Goal: Task Accomplishment & Management: Use online tool/utility

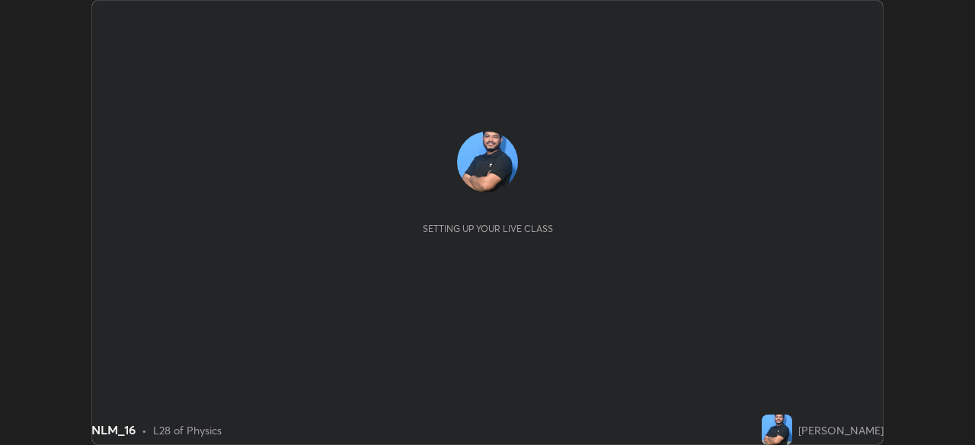
scroll to position [445, 974]
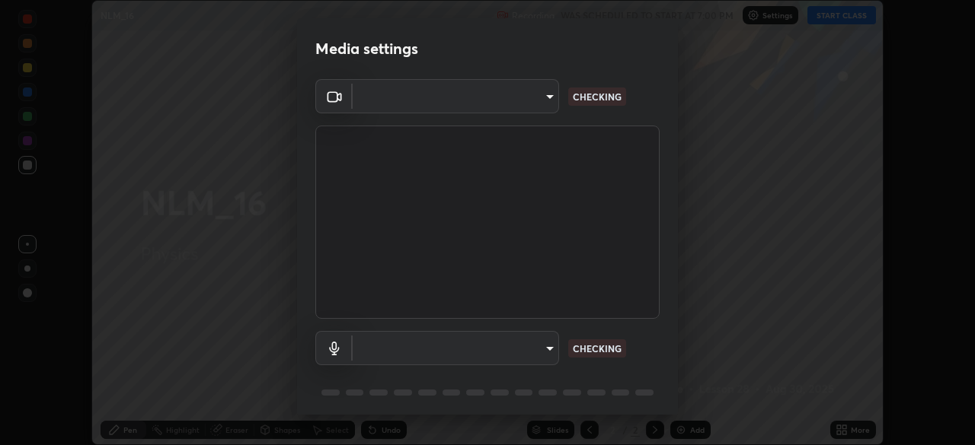
type input "f5ae6119dc4fab334a8cf66c369197aa9d1a3f6993b34b3aeb85a59339566d19"
type input "default"
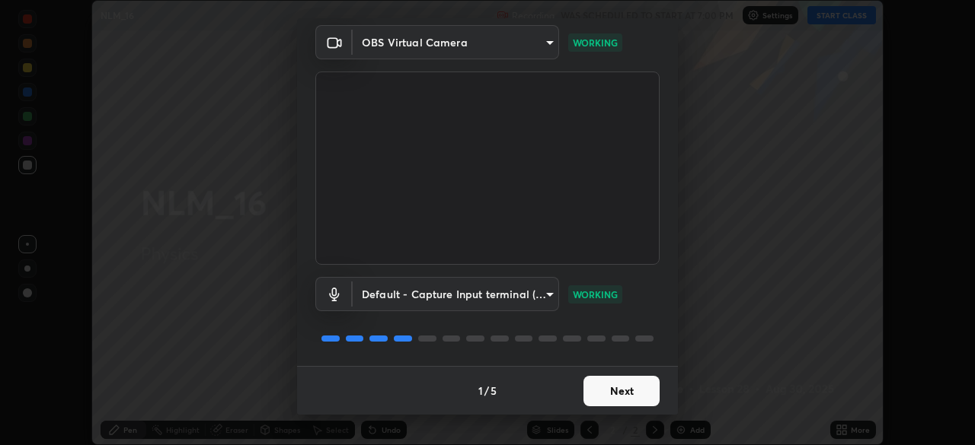
click at [614, 391] on button "Next" at bounding box center [621, 391] width 76 height 30
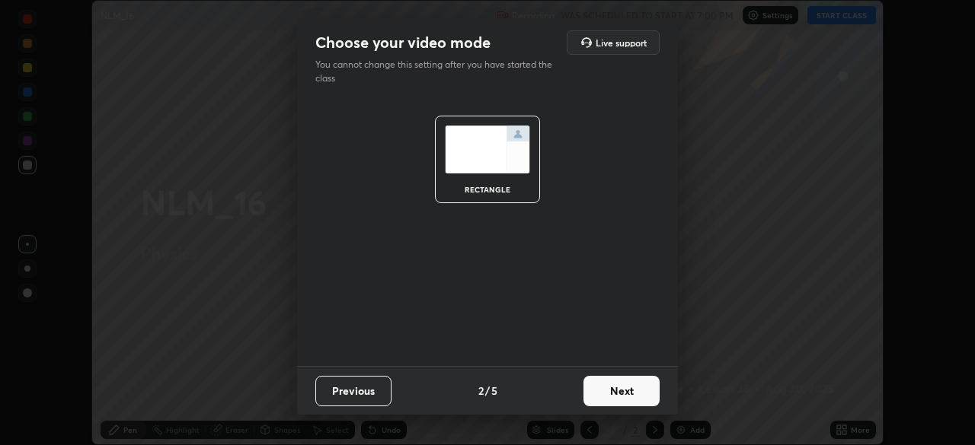
click at [618, 394] on button "Next" at bounding box center [621, 391] width 76 height 30
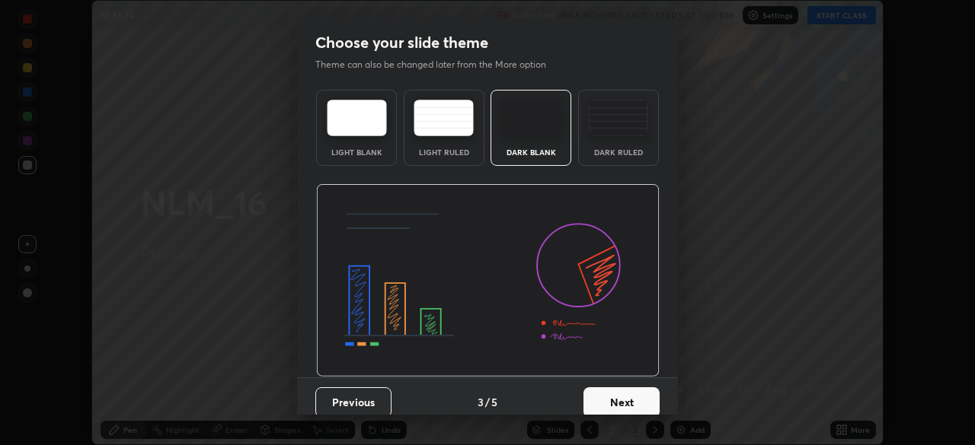
click at [618, 390] on button "Next" at bounding box center [621, 403] width 76 height 30
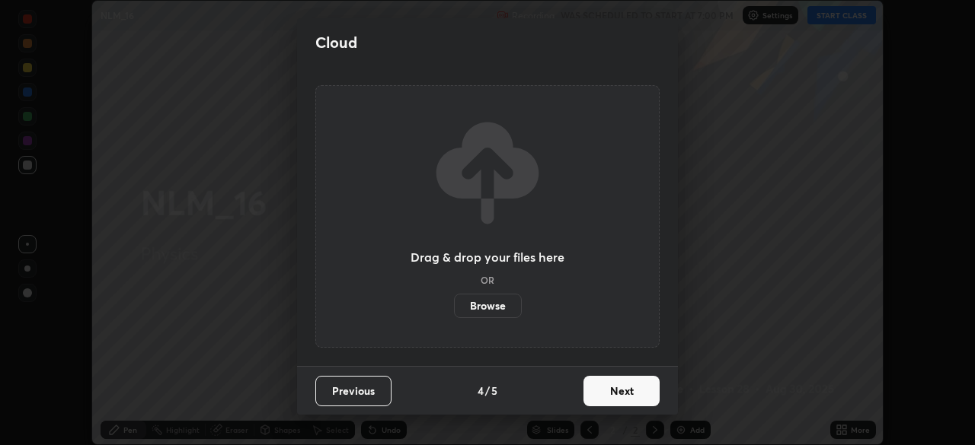
click at [609, 399] on button "Next" at bounding box center [621, 391] width 76 height 30
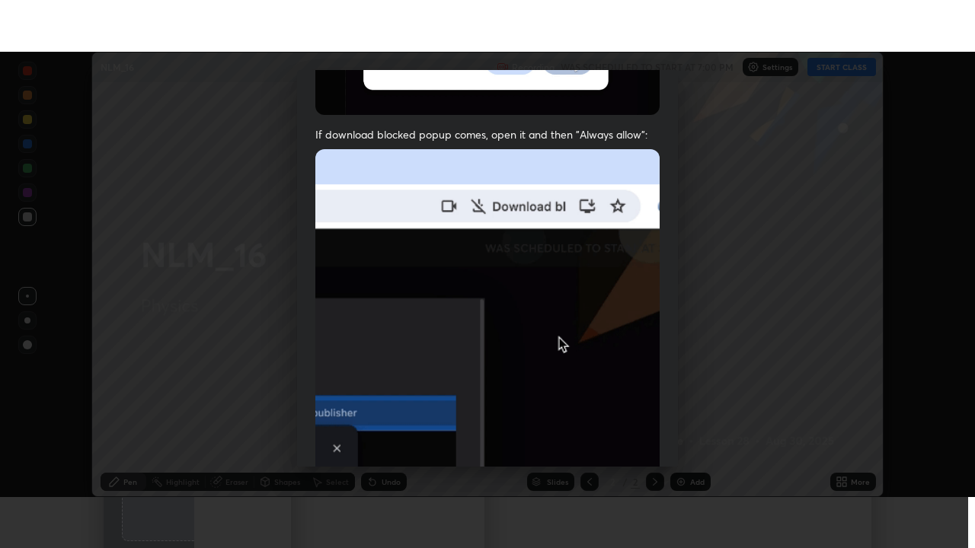
scroll to position [338, 0]
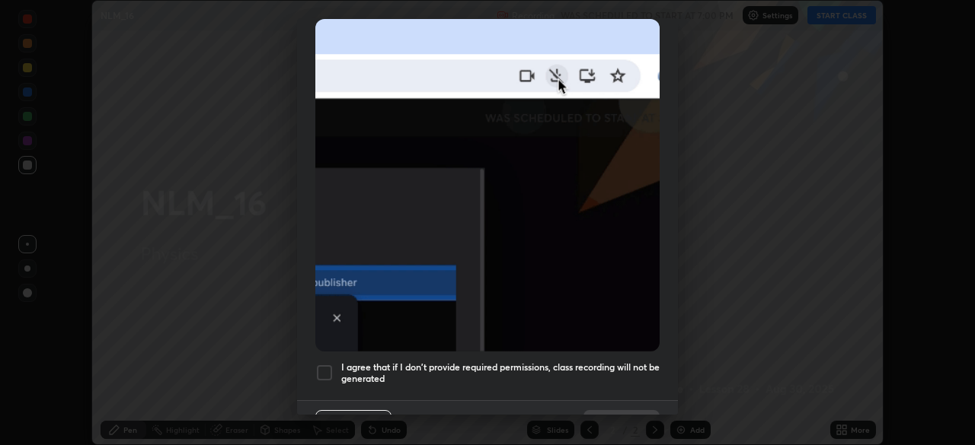
click at [319, 367] on div at bounding box center [324, 373] width 18 height 18
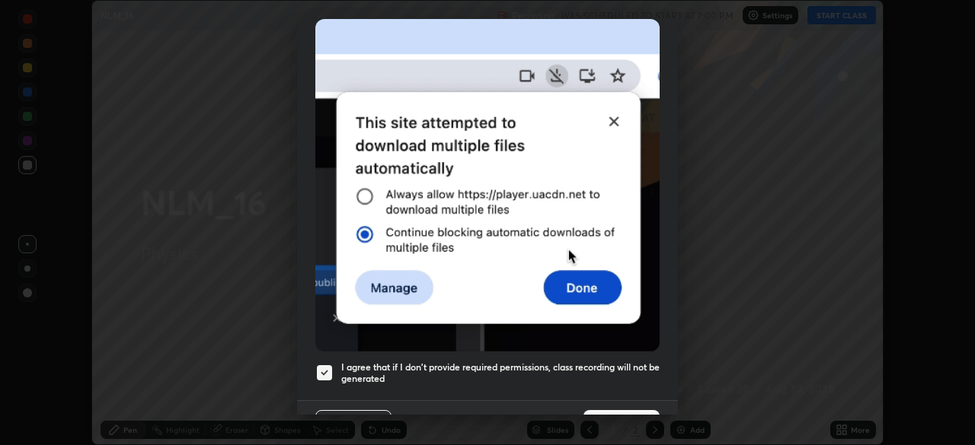
click at [621, 410] on button "Done" at bounding box center [621, 425] width 76 height 30
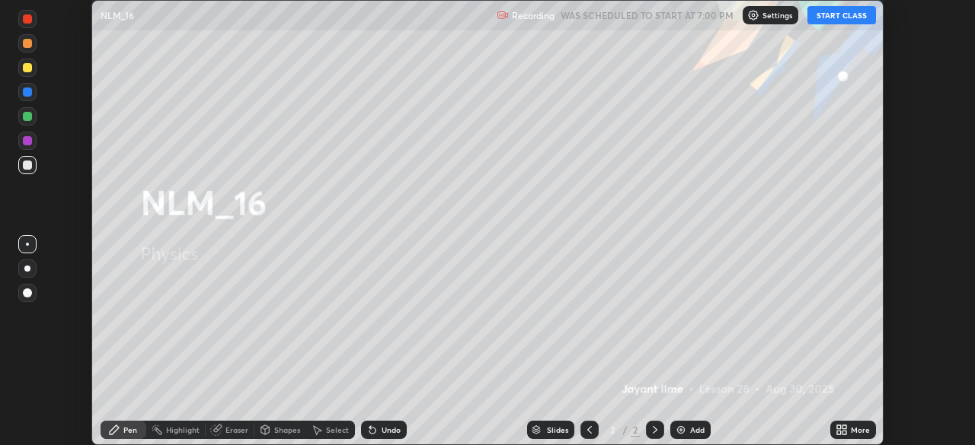
click at [845, 22] on button "START CLASS" at bounding box center [841, 15] width 69 height 18
click at [844, 427] on icon at bounding box center [844, 428] width 4 height 4
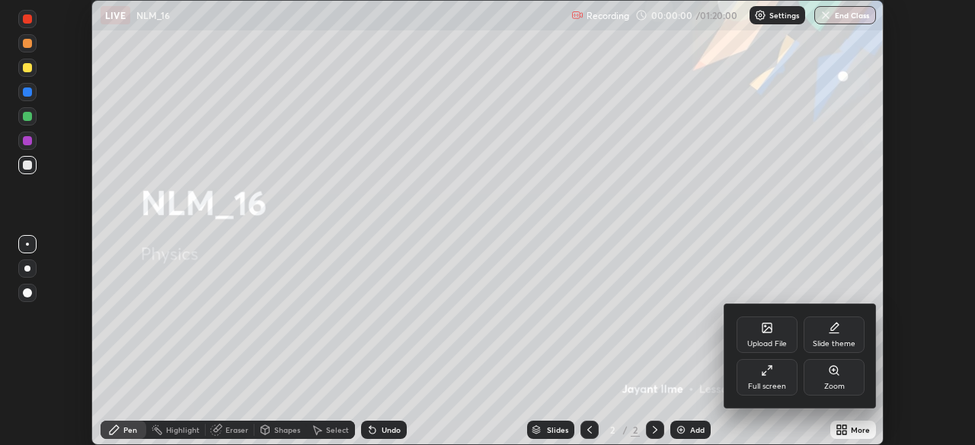
click at [761, 360] on div "Full screen" at bounding box center [766, 377] width 61 height 37
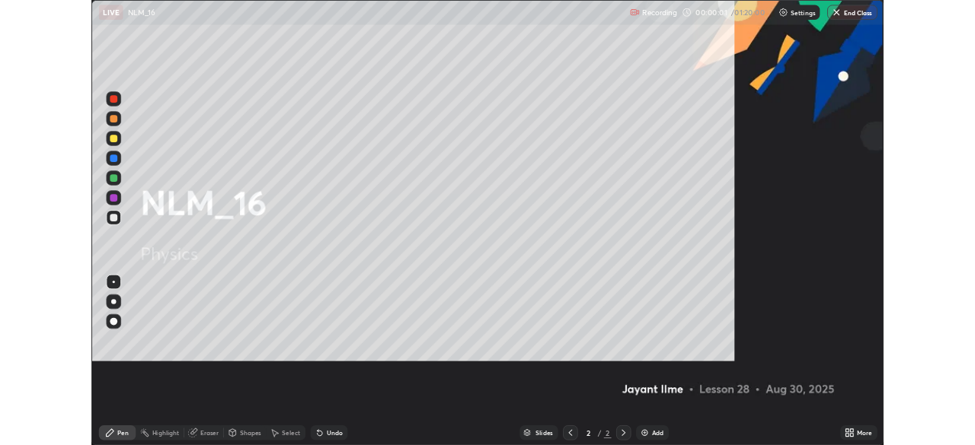
scroll to position [548, 975]
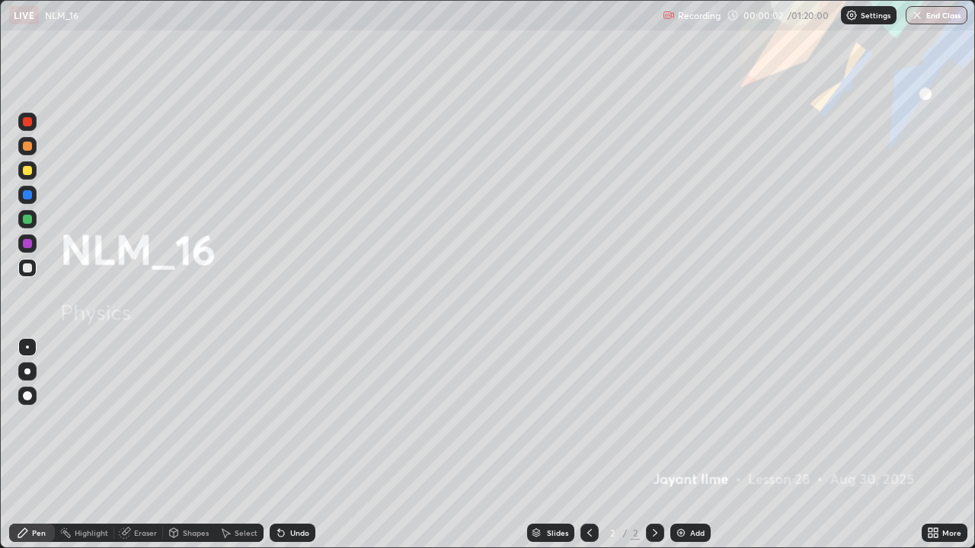
click at [35, 391] on div at bounding box center [27, 396] width 18 height 18
click at [693, 445] on div "Add" at bounding box center [697, 533] width 14 height 8
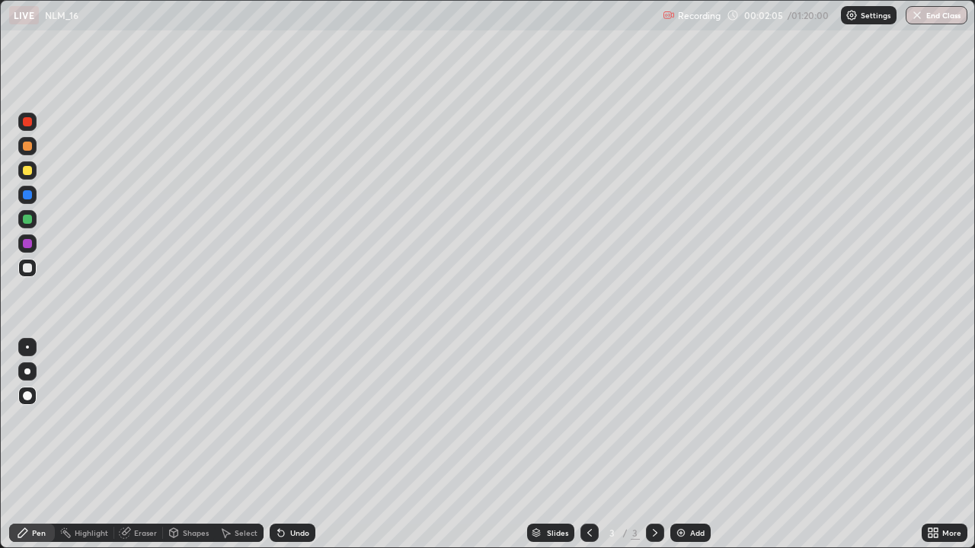
click at [27, 171] on div at bounding box center [27, 170] width 9 height 9
click at [27, 271] on div at bounding box center [27, 267] width 9 height 9
click at [29, 166] on div at bounding box center [27, 170] width 9 height 9
click at [31, 126] on div at bounding box center [27, 122] width 18 height 18
click at [27, 268] on div at bounding box center [27, 267] width 9 height 9
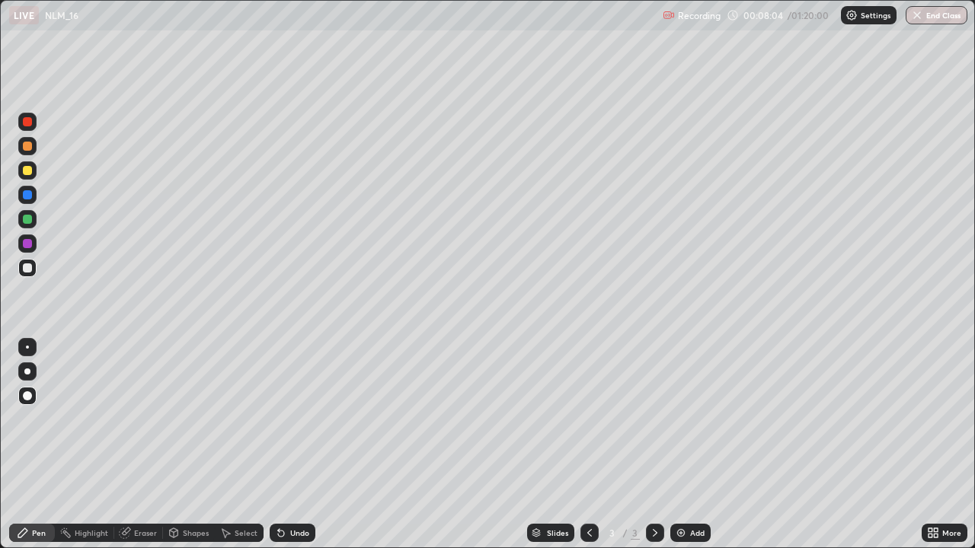
click at [296, 445] on div "Undo" at bounding box center [299, 533] width 19 height 8
click at [680, 445] on img at bounding box center [681, 533] width 12 height 12
click at [588, 445] on icon at bounding box center [589, 533] width 12 height 12
click at [653, 445] on icon at bounding box center [655, 533] width 12 height 12
click at [27, 171] on div at bounding box center [27, 170] width 9 height 9
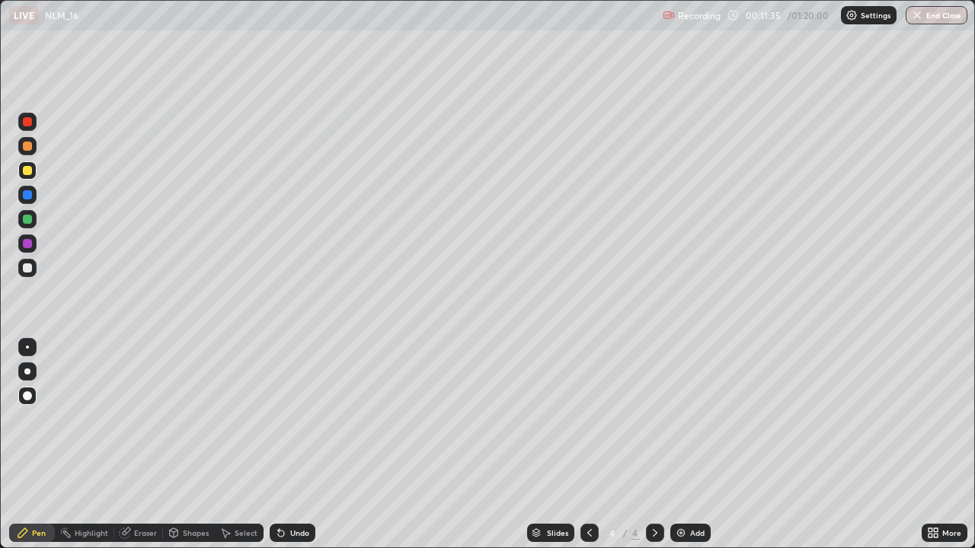
click at [28, 270] on div at bounding box center [27, 267] width 9 height 9
click at [33, 176] on div at bounding box center [27, 170] width 18 height 18
click at [27, 265] on div at bounding box center [27, 267] width 9 height 9
click at [290, 445] on div "Undo" at bounding box center [299, 533] width 19 height 8
click at [35, 171] on div at bounding box center [27, 170] width 18 height 18
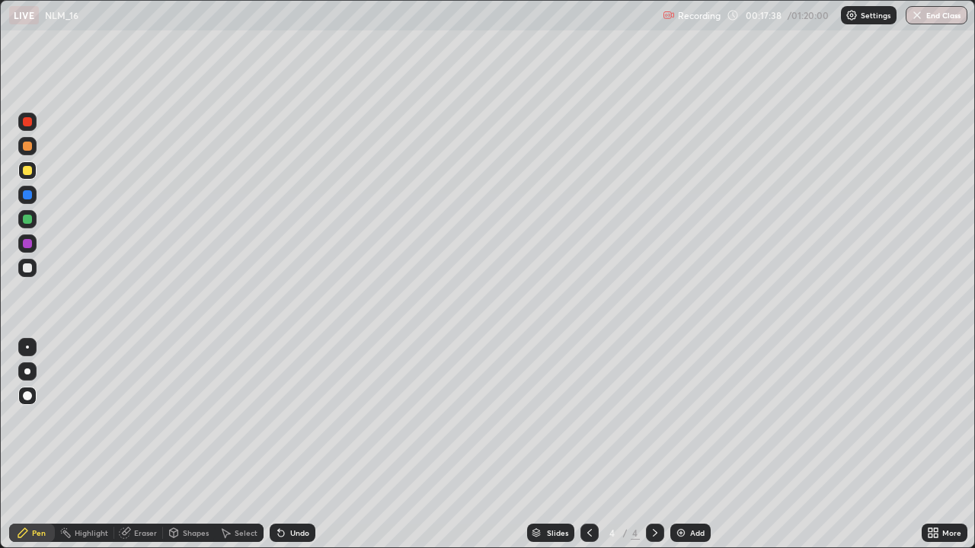
click at [25, 272] on div at bounding box center [27, 267] width 9 height 9
click at [683, 445] on img at bounding box center [681, 533] width 12 height 12
click at [27, 171] on div at bounding box center [27, 170] width 9 height 9
click at [23, 267] on div at bounding box center [27, 267] width 9 height 9
click at [282, 445] on div "Undo" at bounding box center [293, 533] width 46 height 18
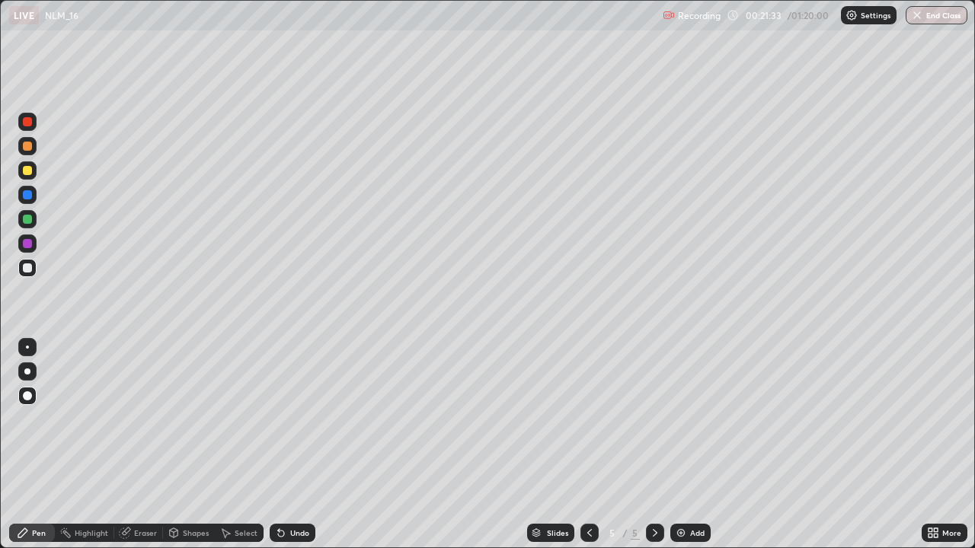
click at [29, 174] on div at bounding box center [27, 170] width 9 height 9
click at [25, 266] on div at bounding box center [27, 267] width 9 height 9
click at [588, 445] on icon at bounding box center [589, 533] width 12 height 12
click at [653, 445] on icon at bounding box center [655, 533] width 12 height 12
click at [588, 445] on icon at bounding box center [589, 533] width 12 height 12
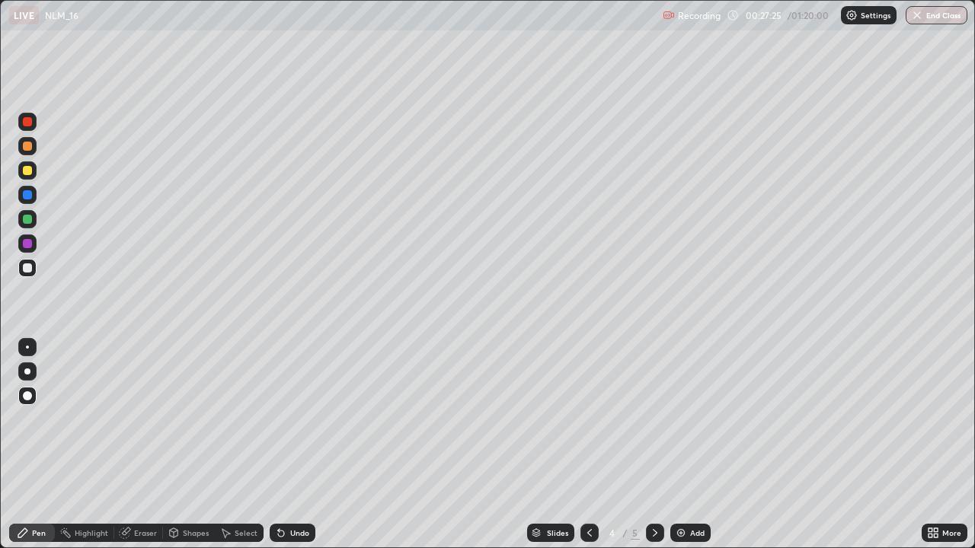
click at [588, 445] on icon at bounding box center [589, 533] width 12 height 12
click at [653, 445] on icon at bounding box center [655, 533] width 5 height 8
click at [653, 445] on icon at bounding box center [655, 533] width 12 height 12
click at [681, 445] on img at bounding box center [681, 533] width 12 height 12
click at [237, 445] on div "Select" at bounding box center [246, 533] width 23 height 8
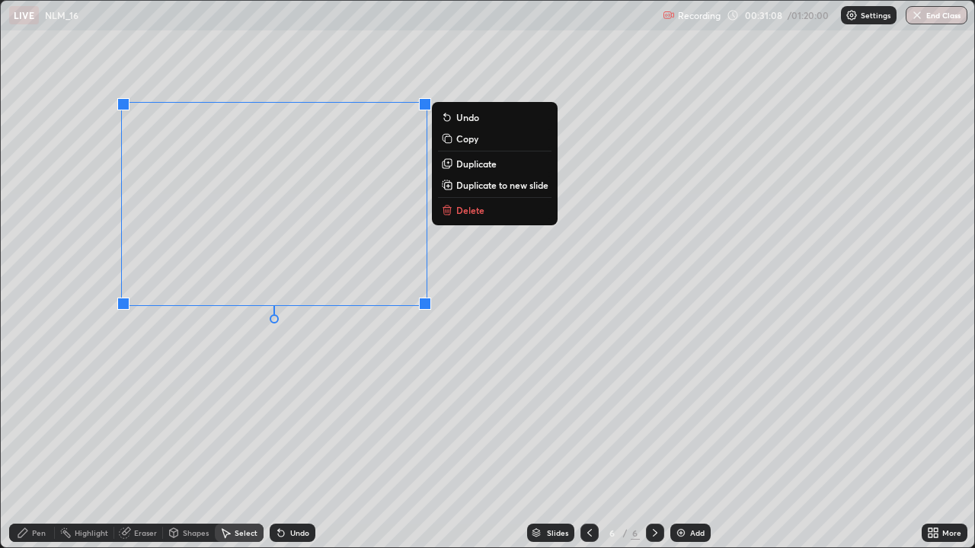
click at [476, 167] on p "Duplicate" at bounding box center [476, 164] width 40 height 12
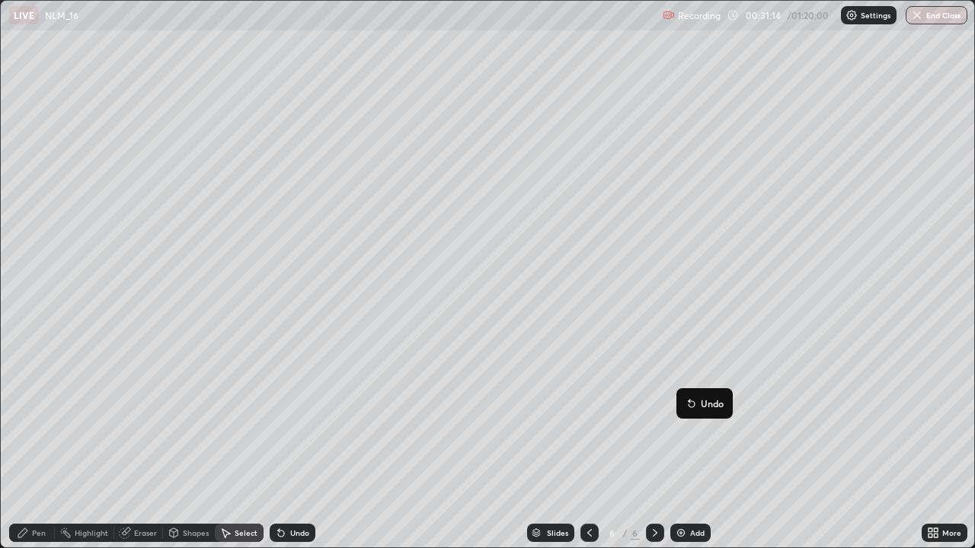
click at [32, 445] on div "Pen" at bounding box center [39, 533] width 14 height 8
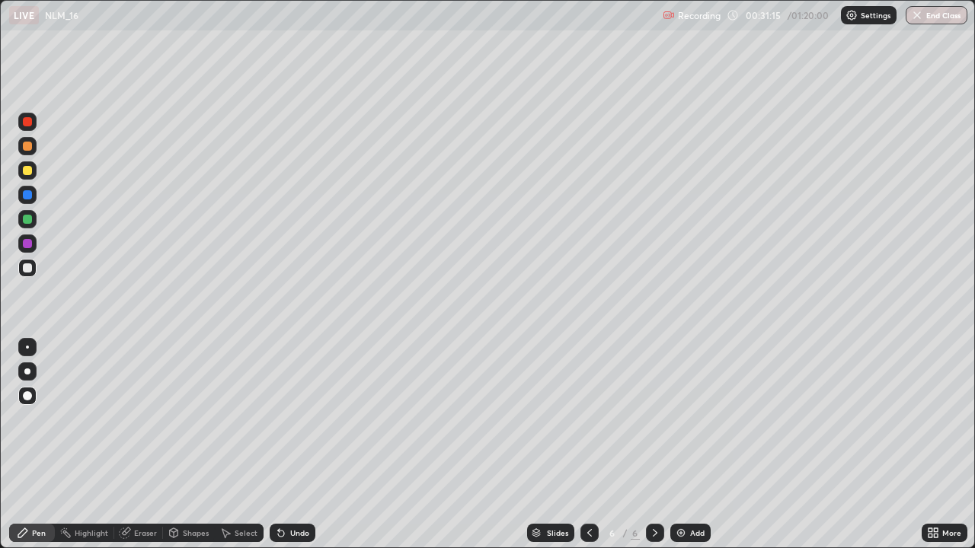
click at [179, 445] on div "Shapes" at bounding box center [189, 533] width 52 height 18
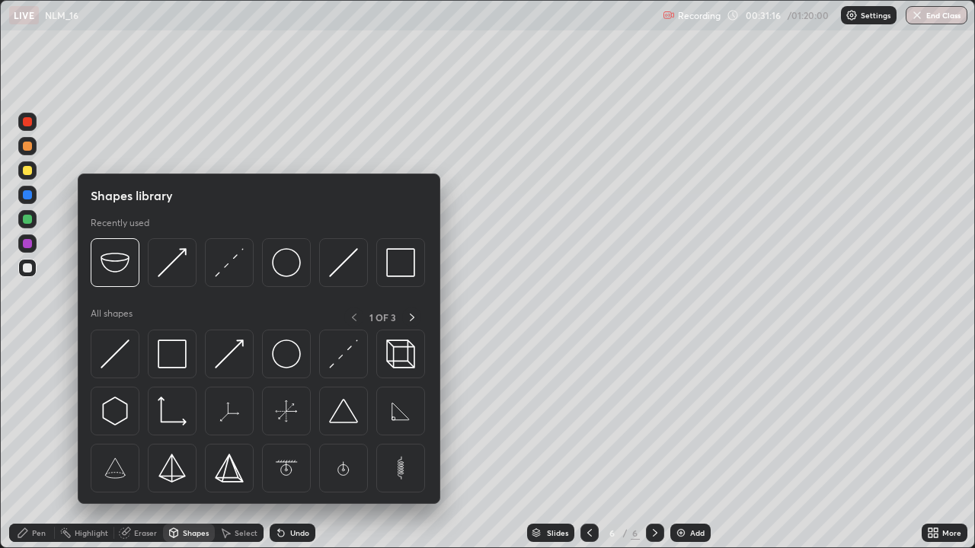
click at [133, 445] on div "Eraser" at bounding box center [138, 533] width 49 height 18
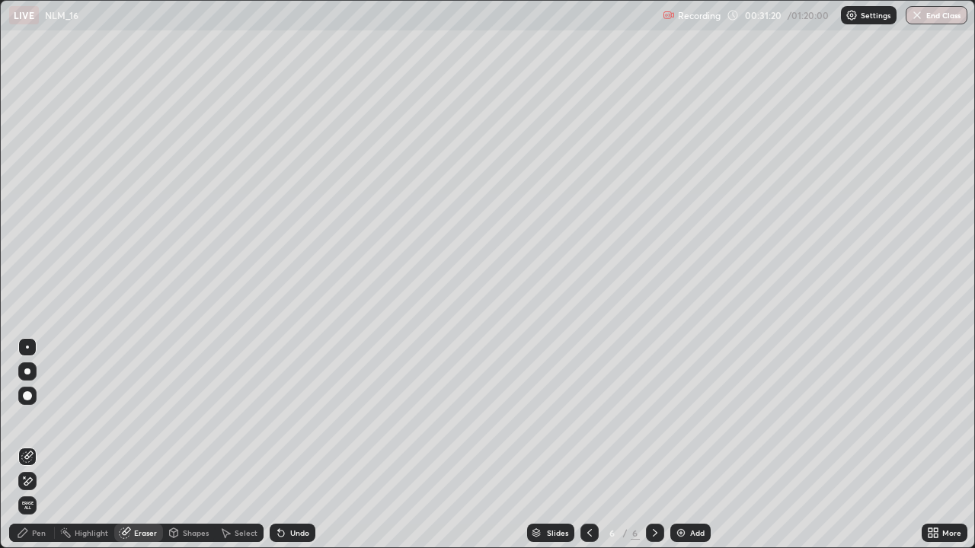
click at [35, 445] on div "Pen" at bounding box center [39, 533] width 14 height 8
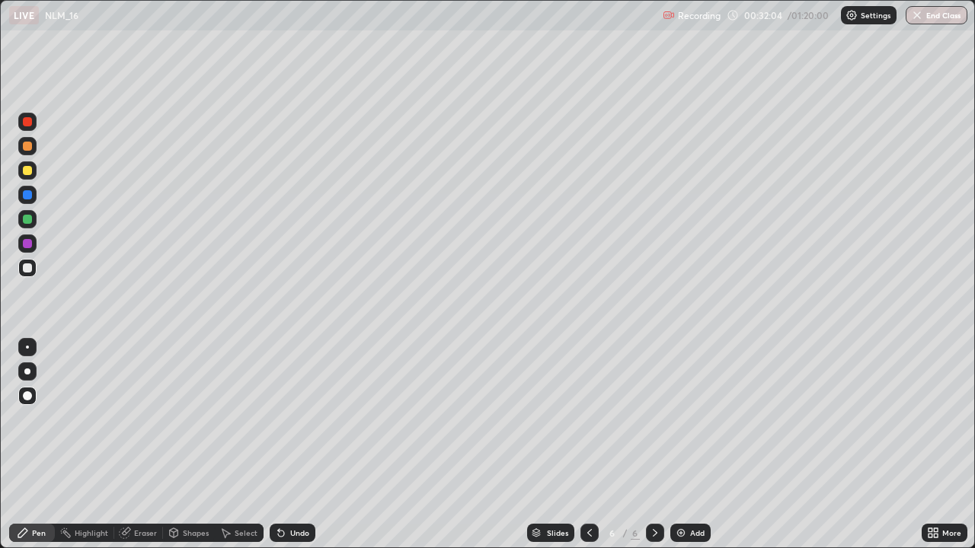
click at [27, 274] on div at bounding box center [27, 268] width 18 height 18
click at [31, 171] on div at bounding box center [27, 170] width 9 height 9
click at [27, 268] on div at bounding box center [27, 267] width 9 height 9
click at [580, 445] on div at bounding box center [589, 533] width 18 height 18
click at [588, 445] on icon at bounding box center [589, 533] width 12 height 12
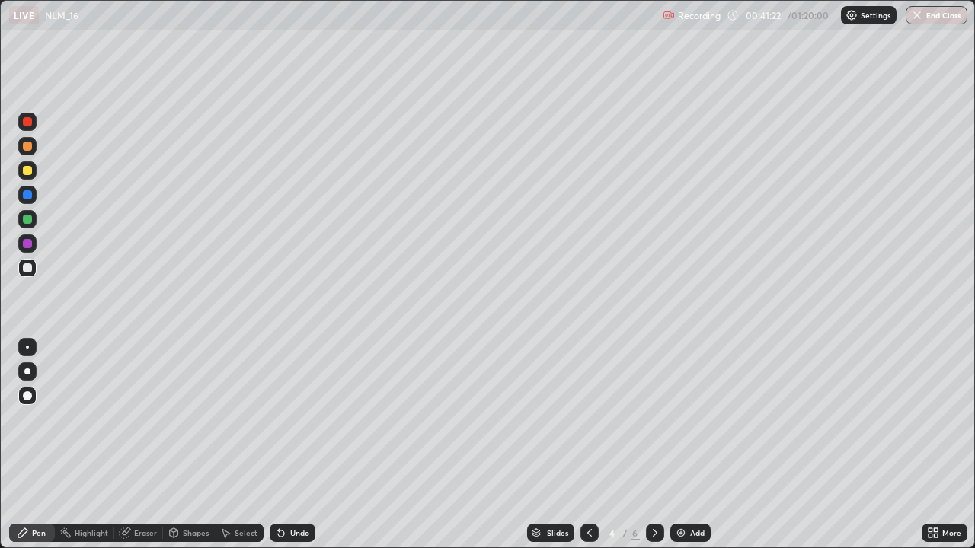
click at [653, 445] on icon at bounding box center [655, 533] width 12 height 12
click at [672, 445] on div "Add" at bounding box center [690, 533] width 40 height 18
click at [27, 171] on div at bounding box center [27, 170] width 9 height 9
click at [33, 270] on div at bounding box center [27, 268] width 18 height 18
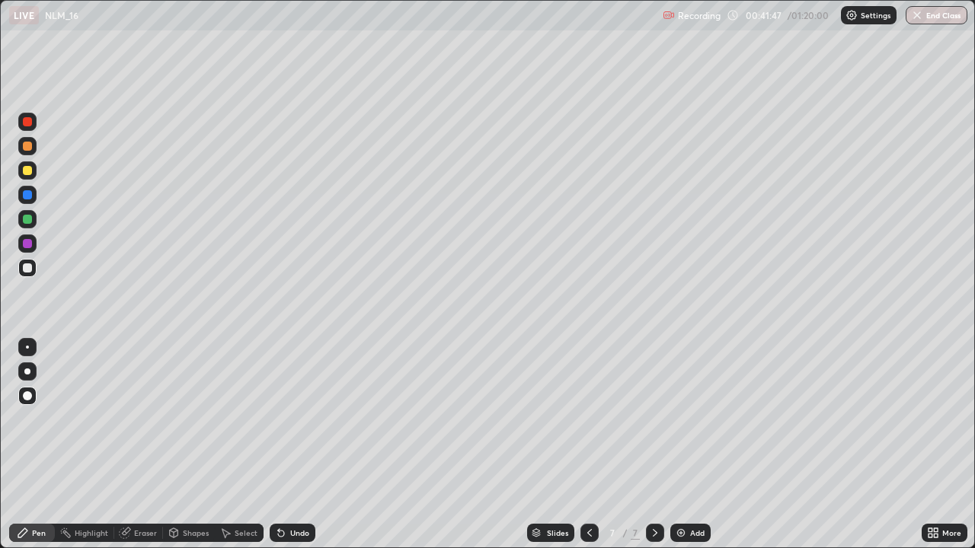
click at [27, 171] on div at bounding box center [27, 170] width 9 height 9
click at [23, 271] on div at bounding box center [27, 267] width 9 height 9
click at [27, 171] on div at bounding box center [27, 170] width 9 height 9
click at [27, 270] on div at bounding box center [27, 267] width 9 height 9
click at [141, 445] on div "Eraser" at bounding box center [145, 533] width 23 height 8
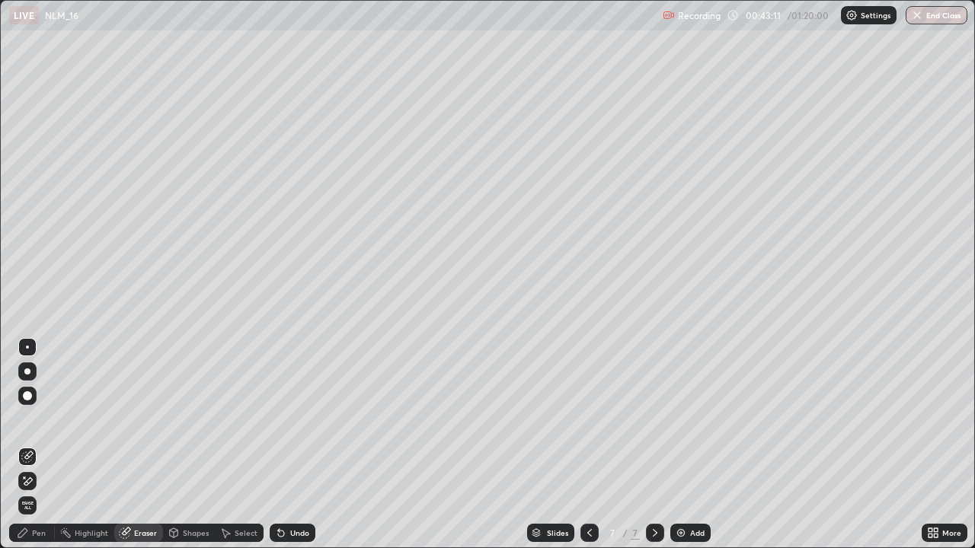
click at [20, 445] on icon at bounding box center [22, 532] width 9 height 9
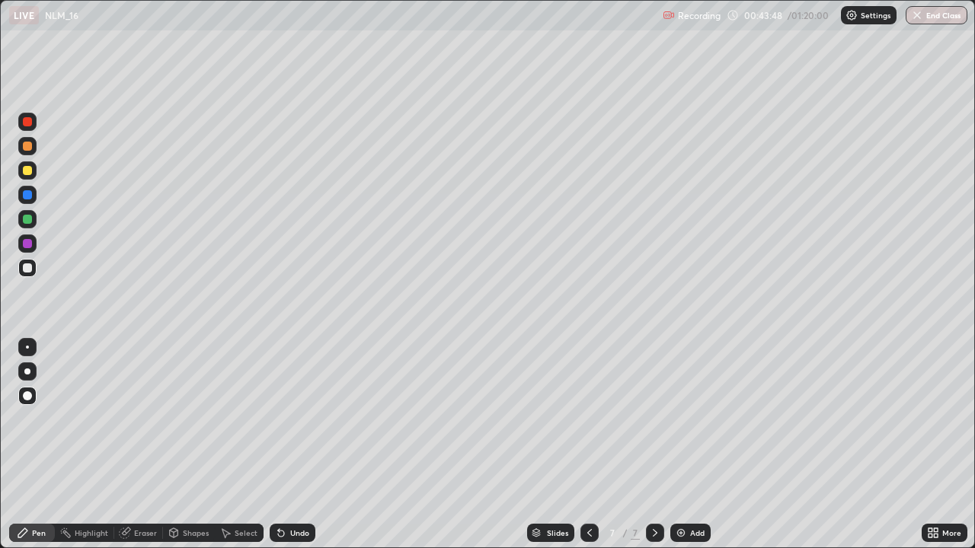
click at [27, 170] on div at bounding box center [27, 170] width 9 height 9
click at [286, 445] on div "Undo" at bounding box center [293, 533] width 46 height 18
click at [24, 270] on div at bounding box center [27, 267] width 9 height 9
click at [27, 179] on div at bounding box center [27, 170] width 18 height 18
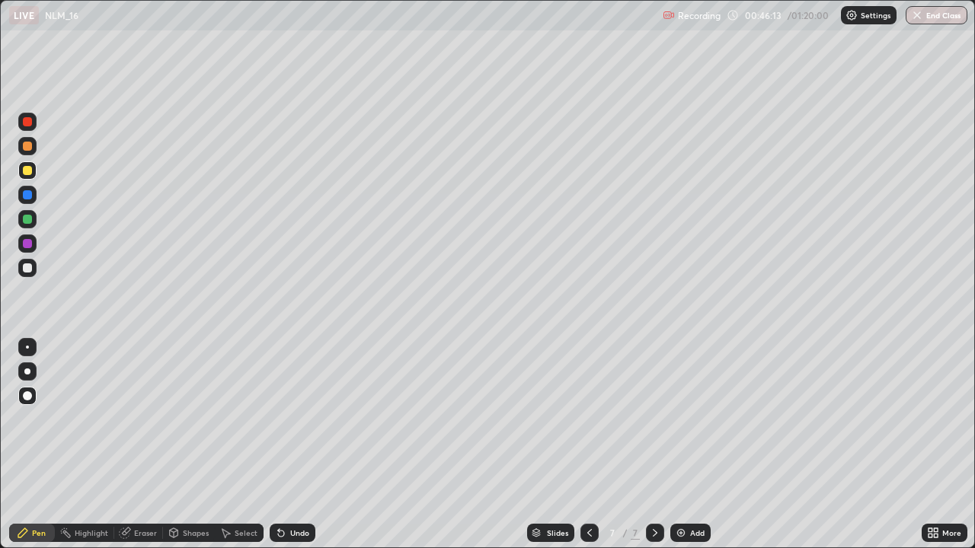
click at [27, 272] on div at bounding box center [27, 267] width 9 height 9
click at [682, 445] on img at bounding box center [681, 533] width 12 height 12
click at [589, 445] on icon at bounding box center [589, 533] width 12 height 12
click at [649, 445] on icon at bounding box center [655, 533] width 12 height 12
click at [585, 445] on div at bounding box center [589, 533] width 18 height 18
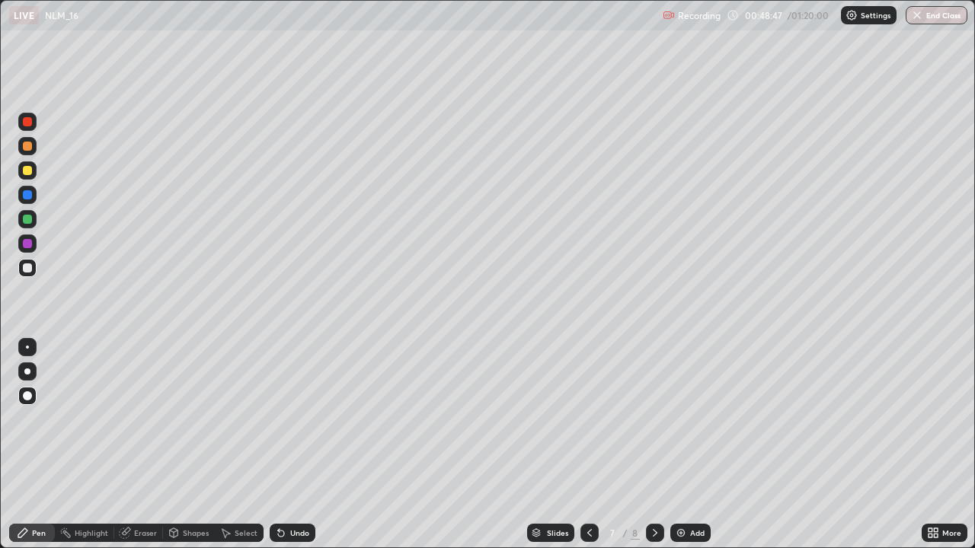
click at [650, 445] on icon at bounding box center [655, 533] width 12 height 12
click at [28, 174] on div at bounding box center [27, 170] width 9 height 9
click at [28, 268] on div at bounding box center [27, 267] width 9 height 9
click at [30, 173] on div at bounding box center [27, 170] width 9 height 9
click at [30, 270] on div at bounding box center [27, 267] width 9 height 9
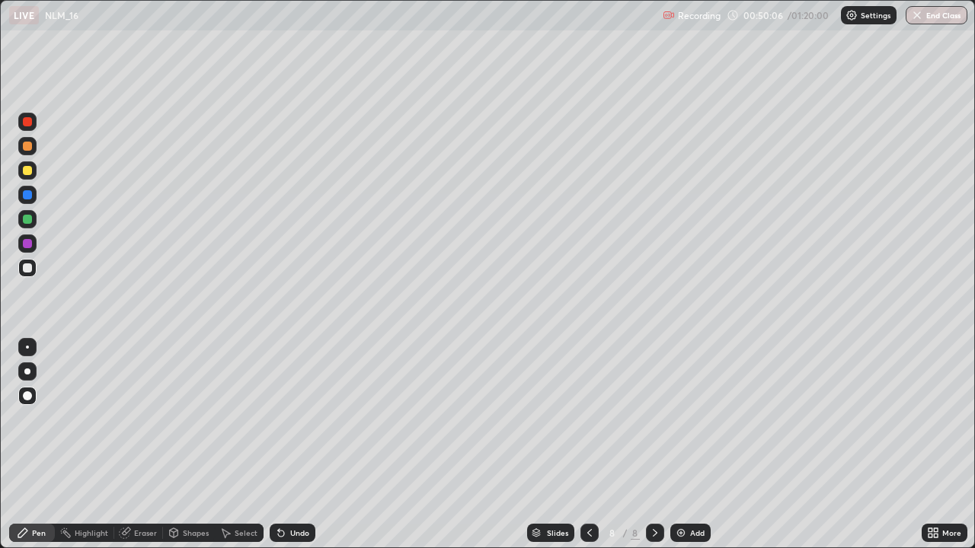
click at [30, 267] on div at bounding box center [27, 267] width 9 height 9
click at [135, 445] on div "Eraser" at bounding box center [145, 533] width 23 height 8
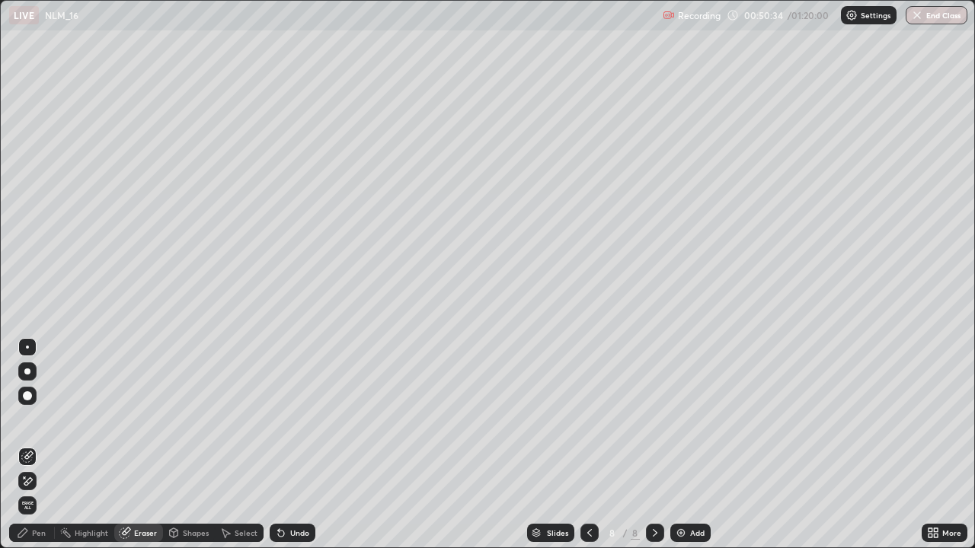
click at [28, 445] on icon at bounding box center [23, 533] width 12 height 12
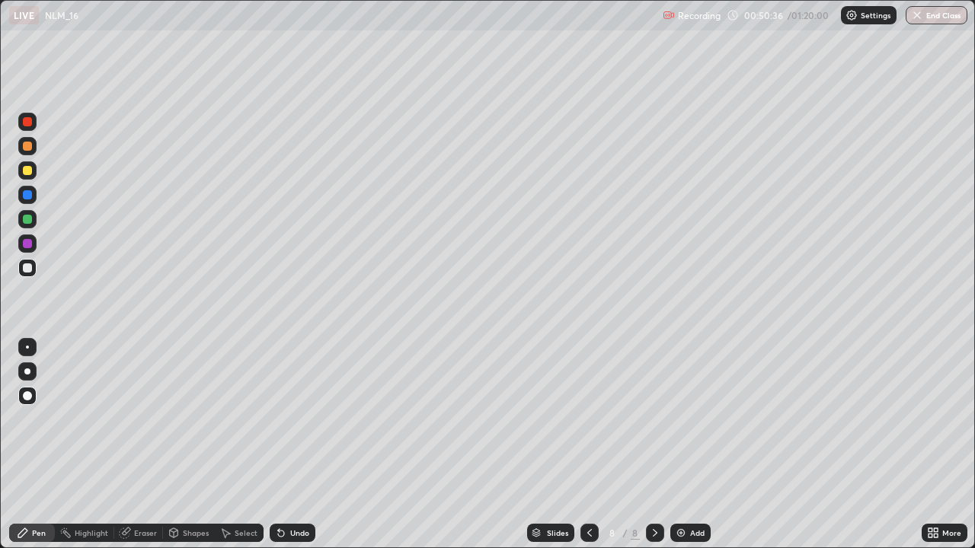
click at [31, 172] on div at bounding box center [27, 170] width 9 height 9
click at [27, 270] on div at bounding box center [27, 267] width 9 height 9
click at [21, 171] on div at bounding box center [27, 170] width 18 height 18
click at [28, 263] on div at bounding box center [27, 267] width 9 height 9
click at [143, 445] on div "Eraser" at bounding box center [145, 533] width 23 height 8
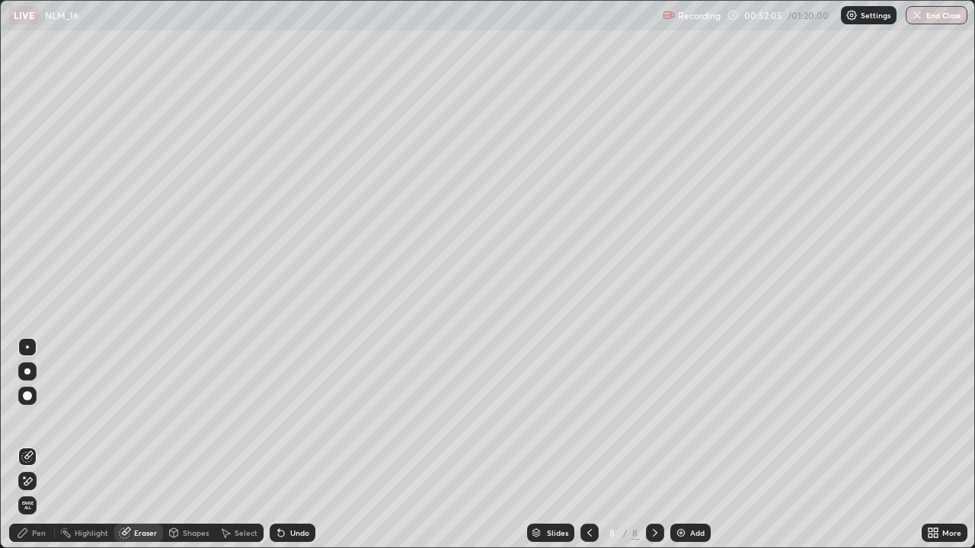
click at [46, 445] on div "Pen" at bounding box center [32, 533] width 46 height 18
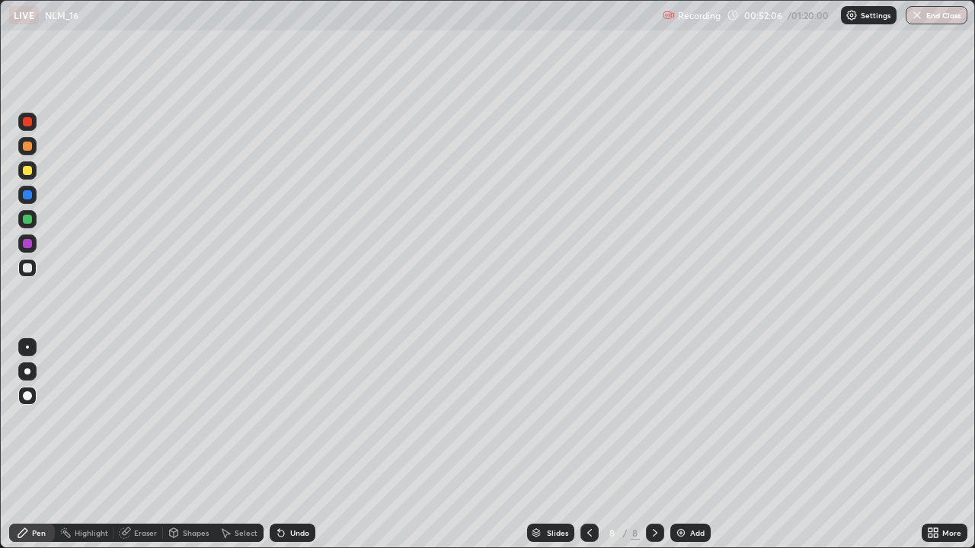
click at [30, 177] on div at bounding box center [27, 170] width 18 height 18
click at [33, 267] on div at bounding box center [27, 268] width 18 height 18
click at [28, 172] on div at bounding box center [27, 170] width 9 height 9
click at [30, 247] on div at bounding box center [27, 243] width 9 height 9
click at [27, 271] on div at bounding box center [27, 267] width 9 height 9
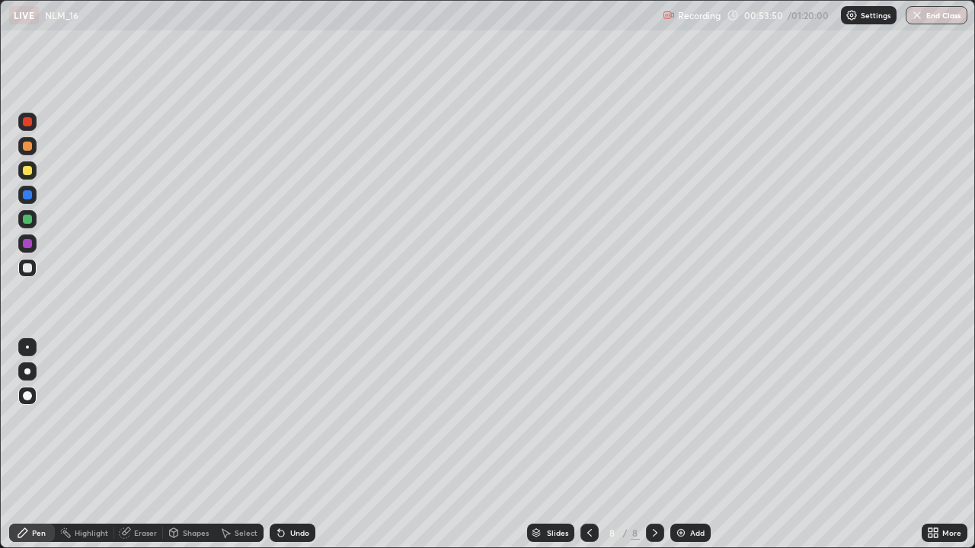
click at [31, 171] on div at bounding box center [27, 170] width 9 height 9
click at [27, 269] on div at bounding box center [27, 267] width 9 height 9
click at [681, 445] on img at bounding box center [681, 533] width 12 height 12
click at [33, 272] on div at bounding box center [27, 268] width 18 height 18
click at [23, 170] on div at bounding box center [27, 170] width 9 height 9
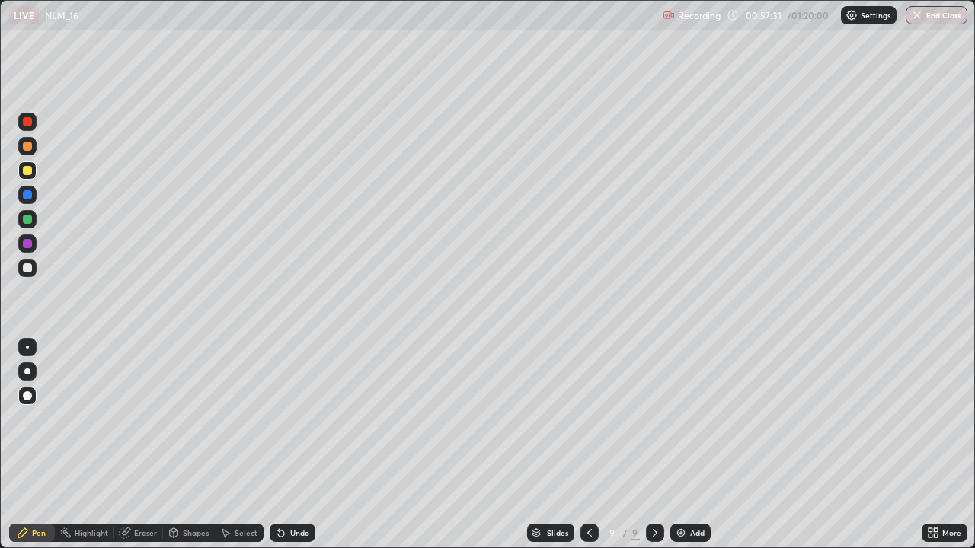
click at [28, 270] on div at bounding box center [27, 267] width 9 height 9
click at [27, 168] on div at bounding box center [27, 170] width 9 height 9
click at [27, 270] on div at bounding box center [27, 267] width 9 height 9
click at [28, 219] on div at bounding box center [27, 219] width 9 height 9
click at [30, 267] on div at bounding box center [27, 267] width 9 height 9
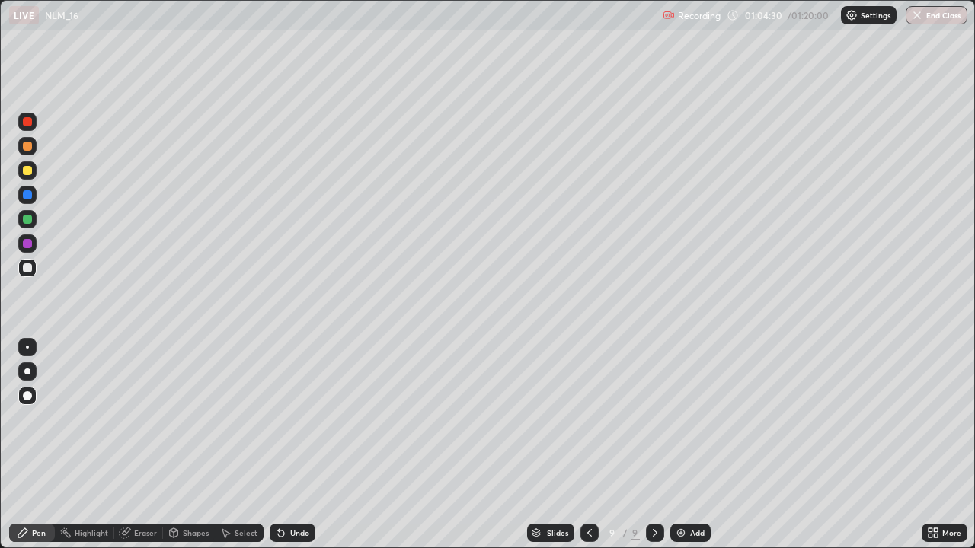
click at [284, 445] on icon at bounding box center [281, 533] width 12 height 12
click at [24, 259] on div at bounding box center [27, 268] width 18 height 18
click at [293, 445] on div "Undo" at bounding box center [293, 533] width 46 height 18
click at [291, 445] on div "Undo" at bounding box center [299, 533] width 19 height 8
click at [290, 445] on div "Undo" at bounding box center [299, 533] width 19 height 8
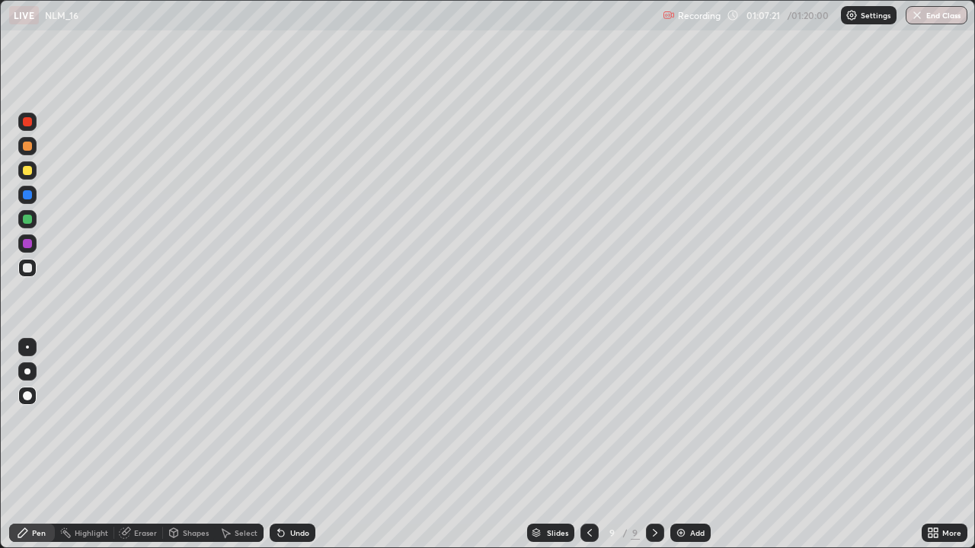
click at [136, 445] on div "Eraser" at bounding box center [138, 533] width 49 height 18
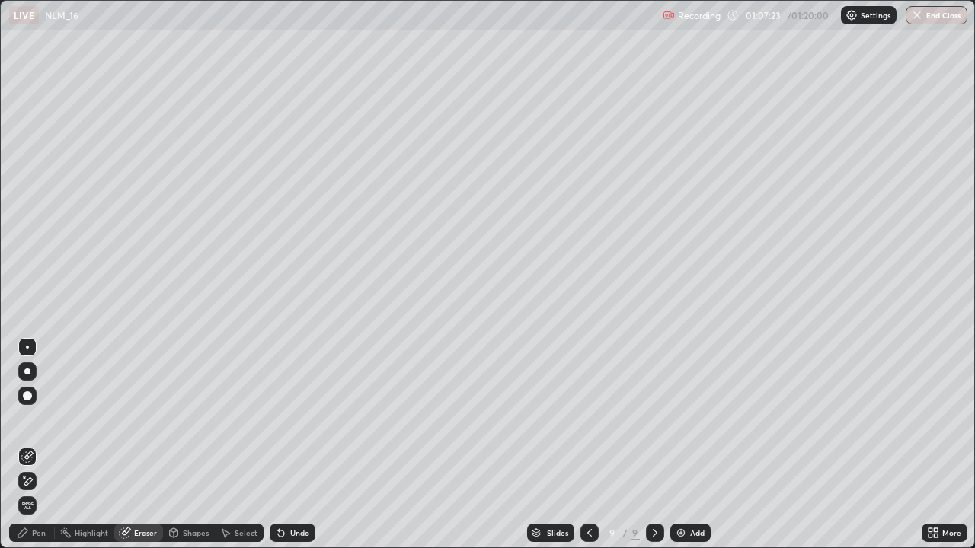
click at [34, 445] on div "Pen" at bounding box center [32, 533] width 46 height 18
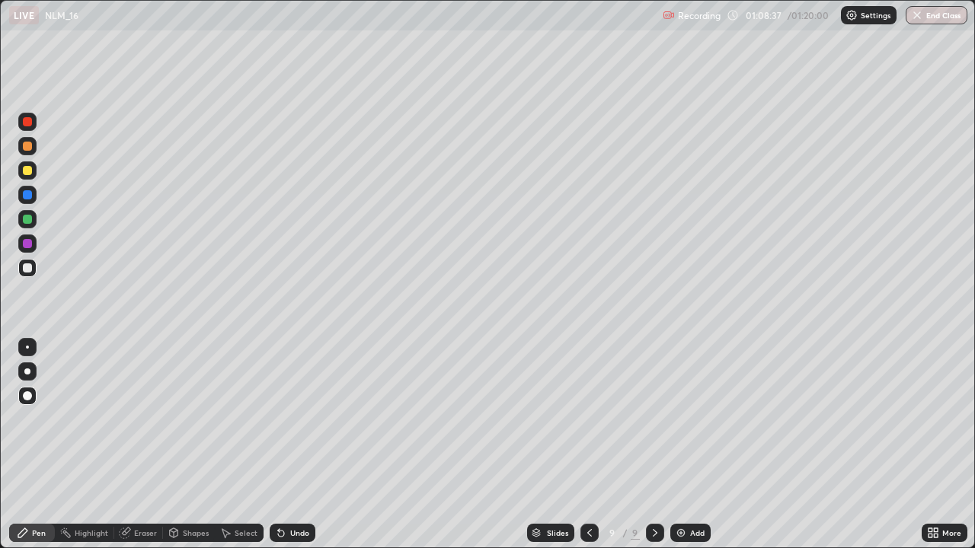
click at [676, 445] on img at bounding box center [681, 533] width 12 height 12
click at [930, 16] on button "End Class" at bounding box center [936, 15] width 62 height 18
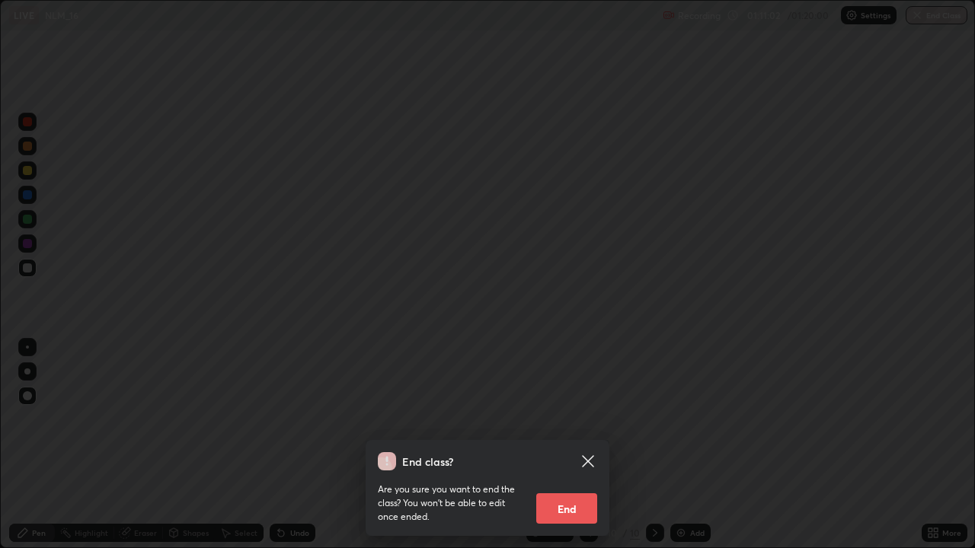
click at [570, 445] on button "End" at bounding box center [566, 508] width 61 height 30
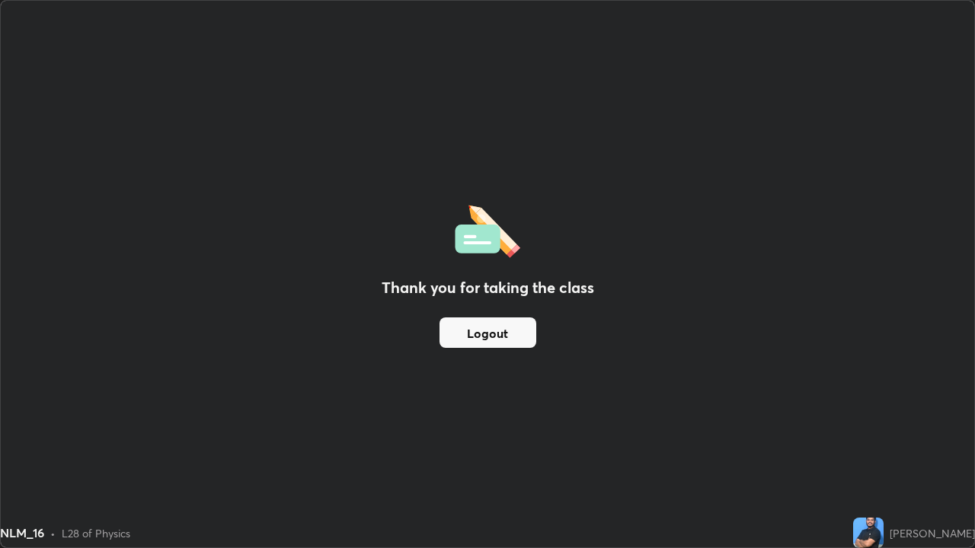
click at [653, 204] on div "Thank you for taking the class Logout" at bounding box center [487, 274] width 973 height 547
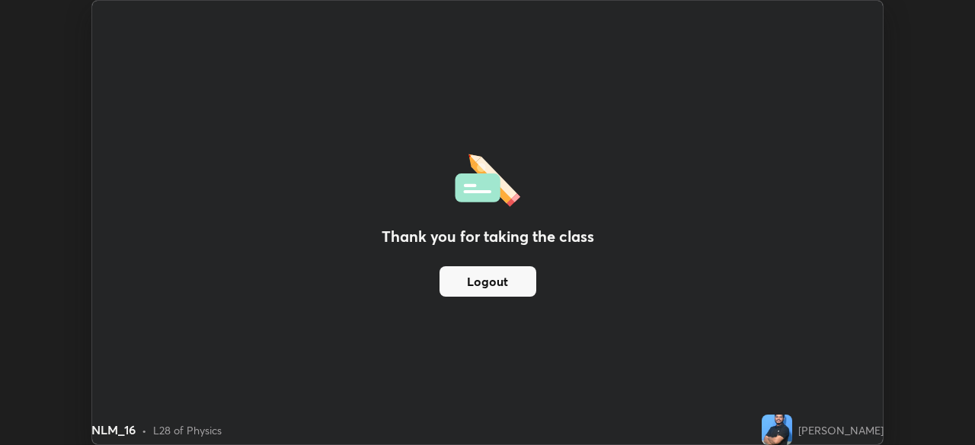
scroll to position [75704, 75175]
